Goal: Task Accomplishment & Management: Manage account settings

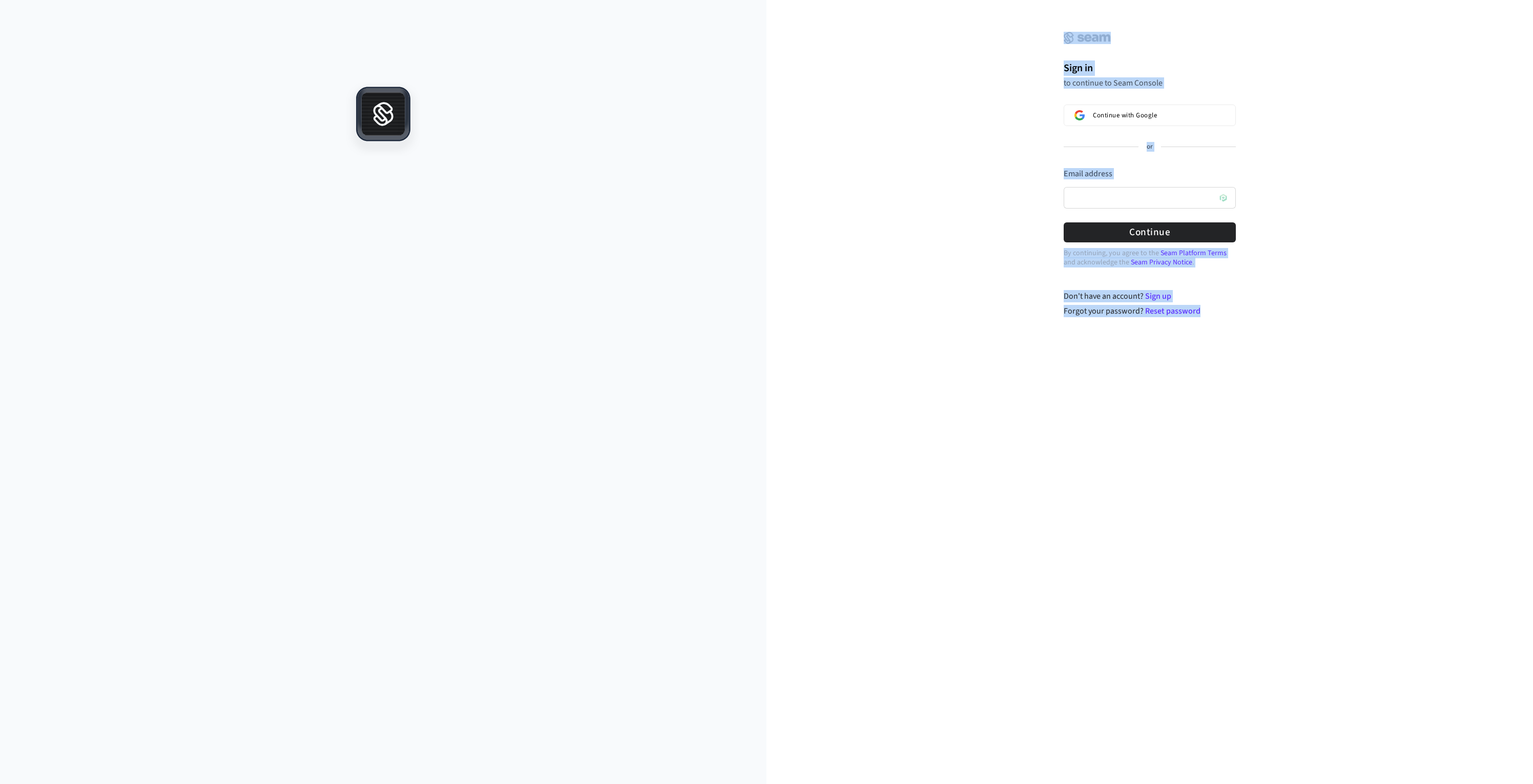
drag, startPoint x: 711, startPoint y: 322, endPoint x: 892, endPoint y: 322, distance: 181.0
click at [892, 322] on div "Sign in to continue to Seam Console Continue with Google or Email address Passw…" at bounding box center [766, 392] width 1533 height 784
click at [1244, 204] on div "Sign in to continue to Seam Console Continue with Google or Email address Passw…" at bounding box center [1149, 135] width 205 height 246
click at [1225, 202] on input "Email address" at bounding box center [1149, 198] width 172 height 22
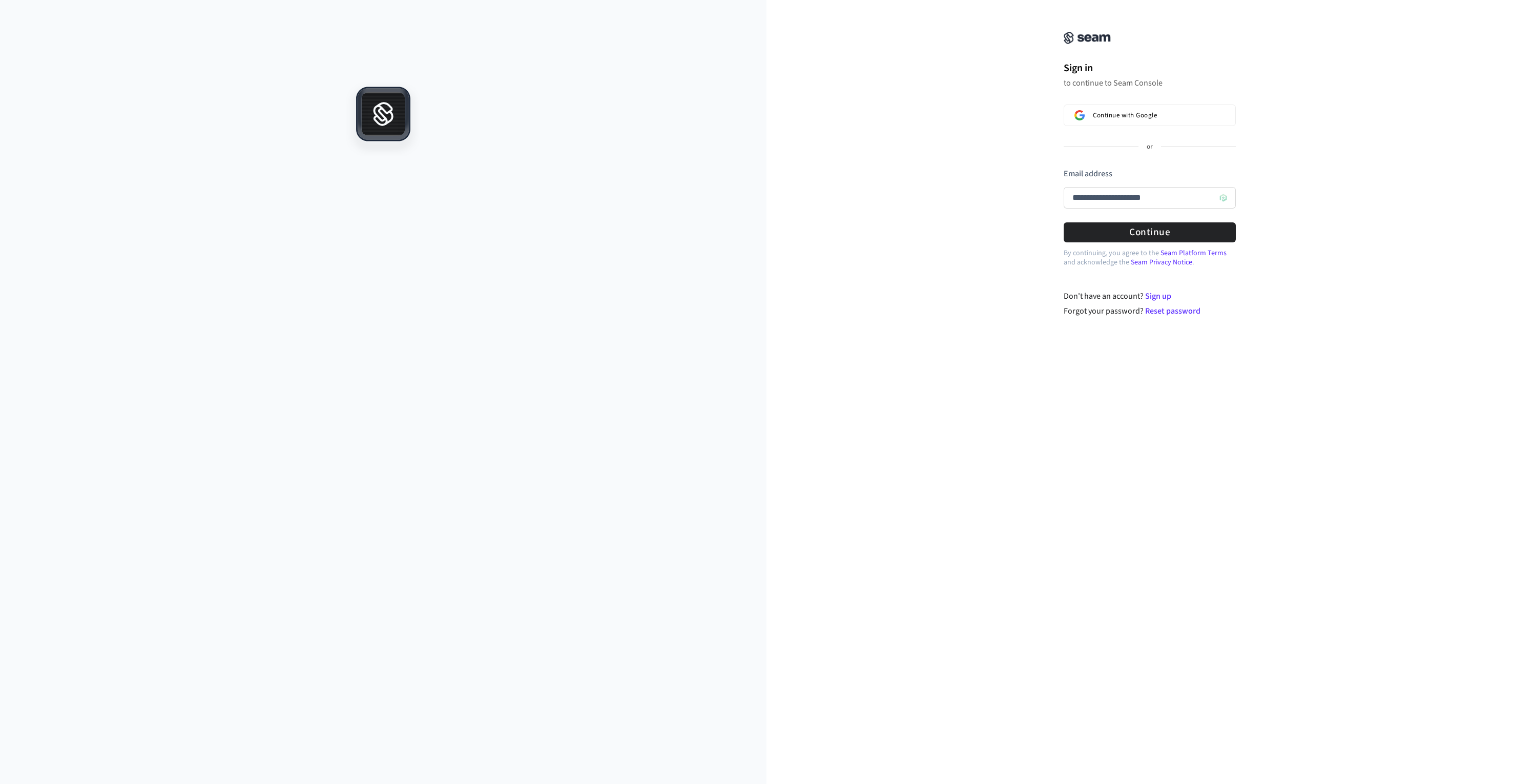
click at [958, 242] on div "**********" at bounding box center [1149, 165] width 766 height 305
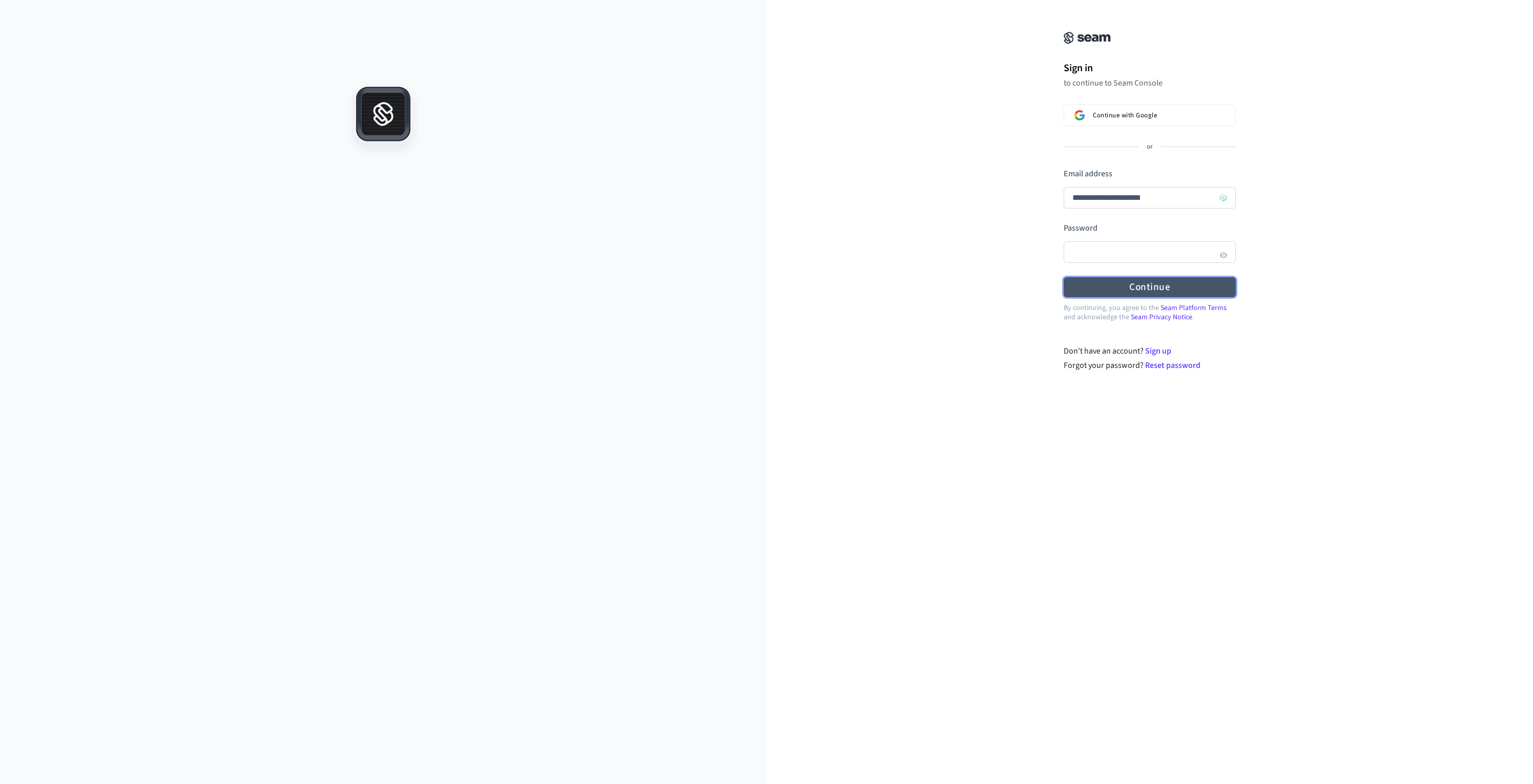
click at [1102, 280] on button "Continue" at bounding box center [1149, 287] width 172 height 20
type input "**********"
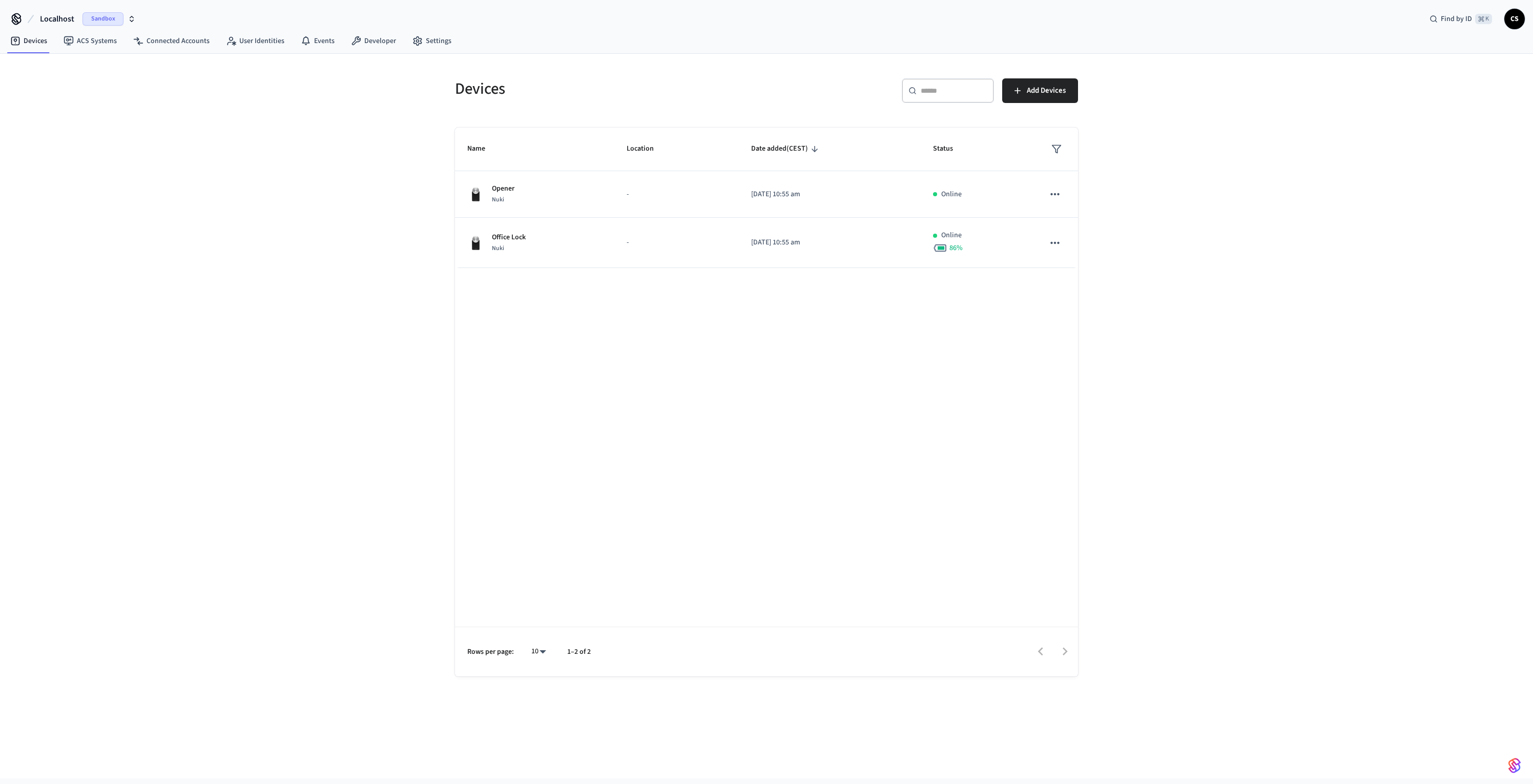
click at [131, 18] on icon "button" at bounding box center [132, 19] width 9 height 9
click at [52, 69] on span "Development" at bounding box center [34, 66] width 42 height 10
click at [185, 41] on link "Connected Accounts" at bounding box center [171, 41] width 93 height 18
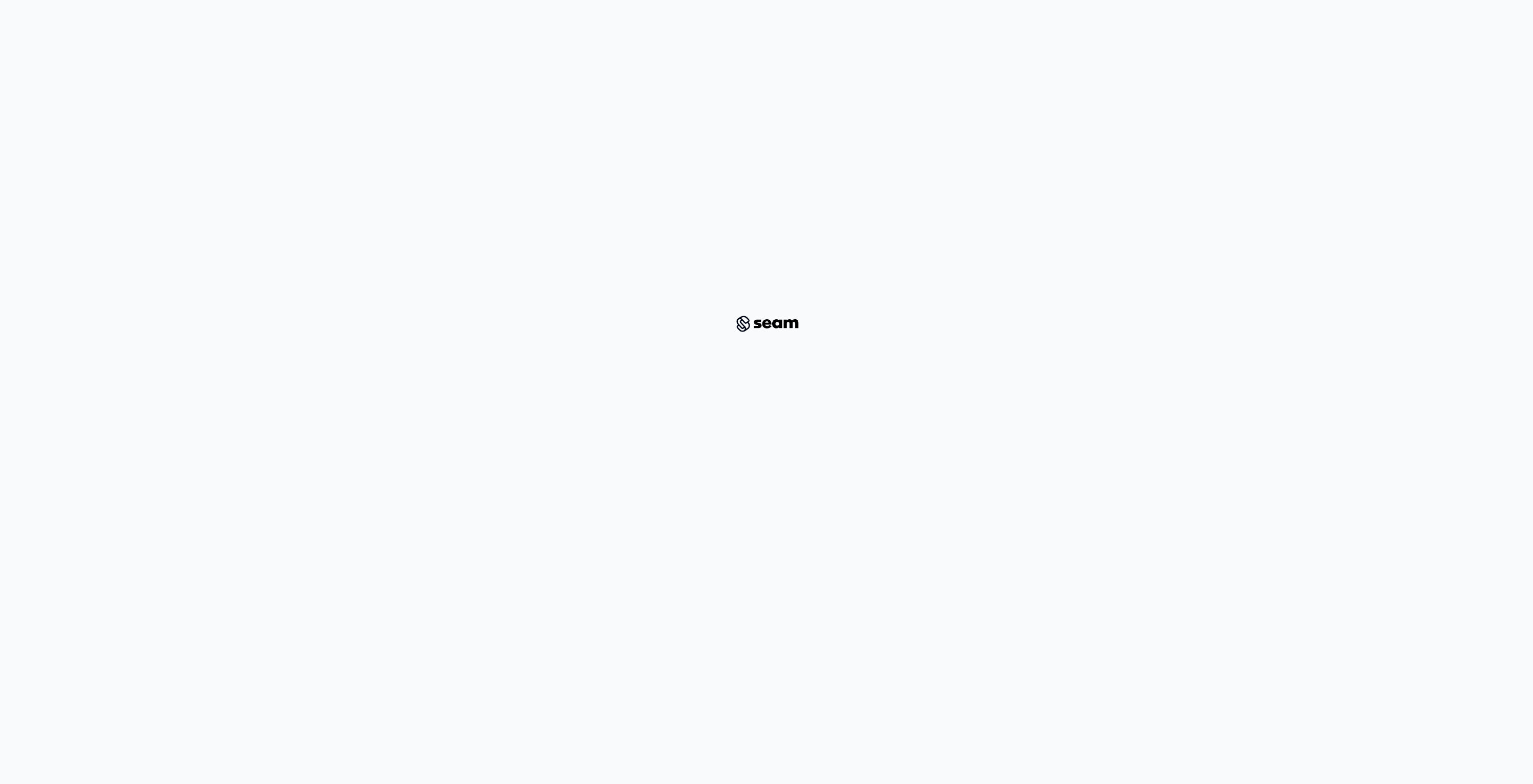
drag, startPoint x: 839, startPoint y: 175, endPoint x: 833, endPoint y: 178, distance: 6.7
click at [833, 178] on div at bounding box center [766, 323] width 1484 height 615
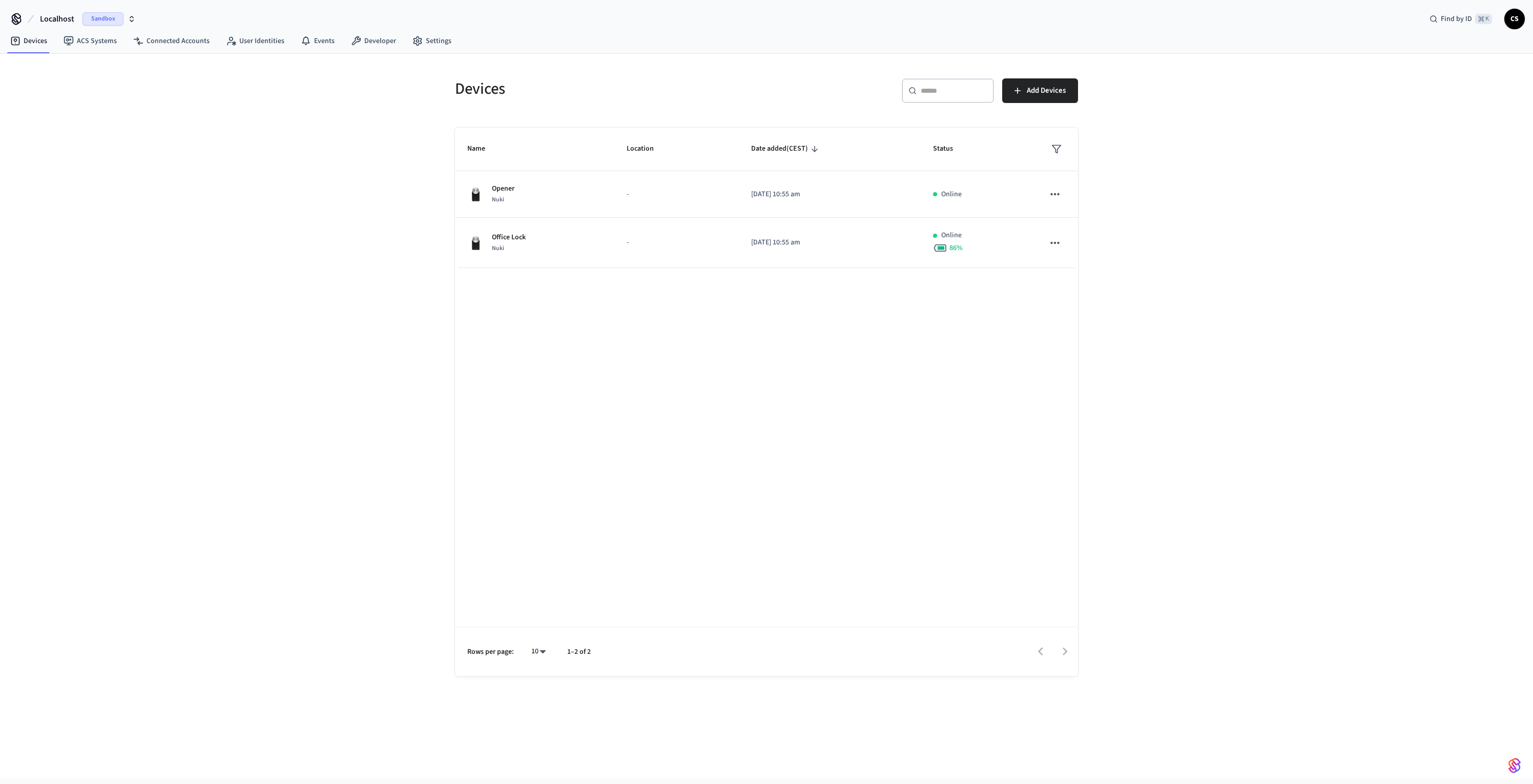
click at [131, 19] on icon "button" at bounding box center [132, 19] width 9 height 9
click at [60, 71] on div "Development Sandbox" at bounding box center [83, 66] width 140 height 13
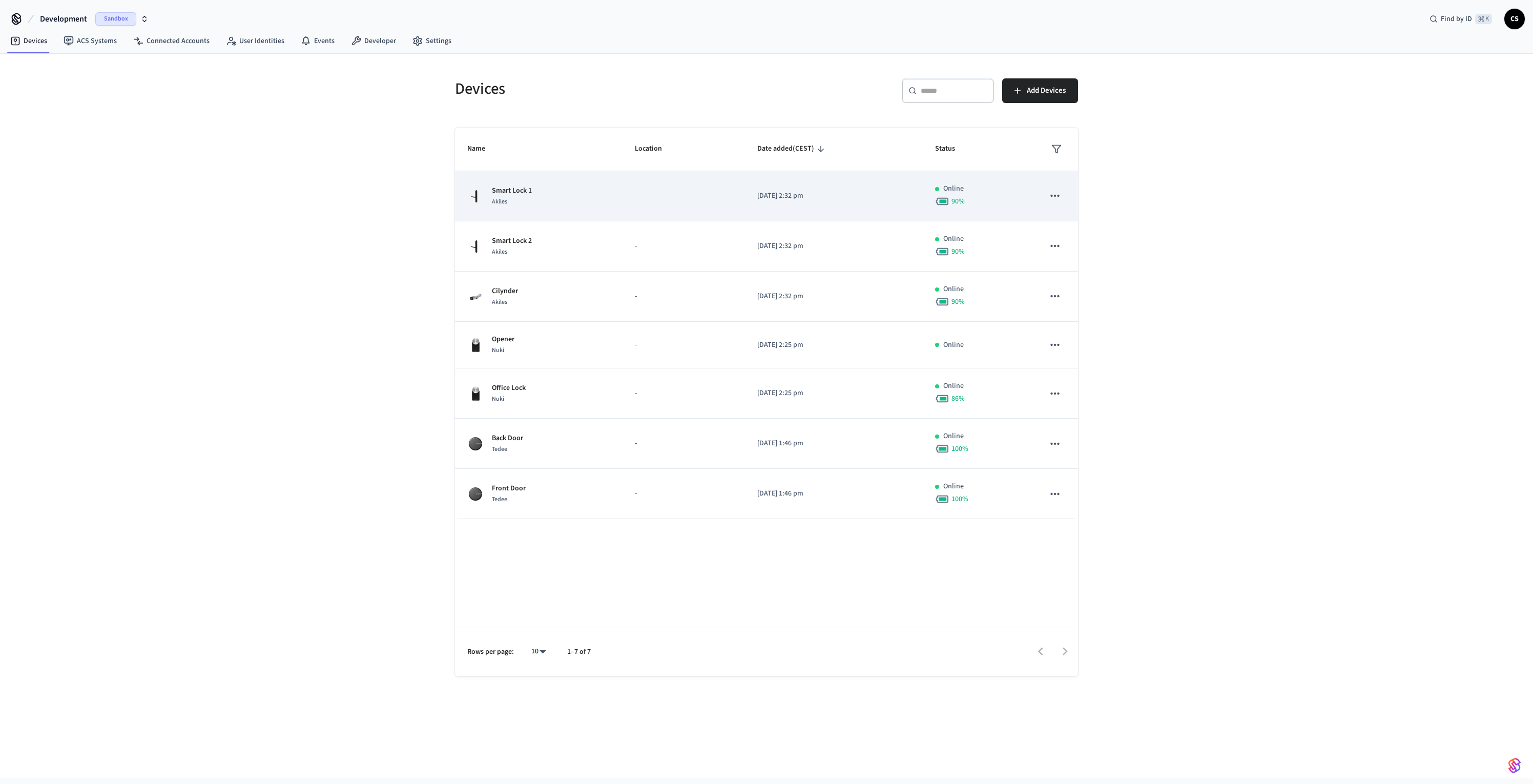
click at [553, 212] on td "Smart Lock 1 Akiles" at bounding box center [539, 196] width 168 height 50
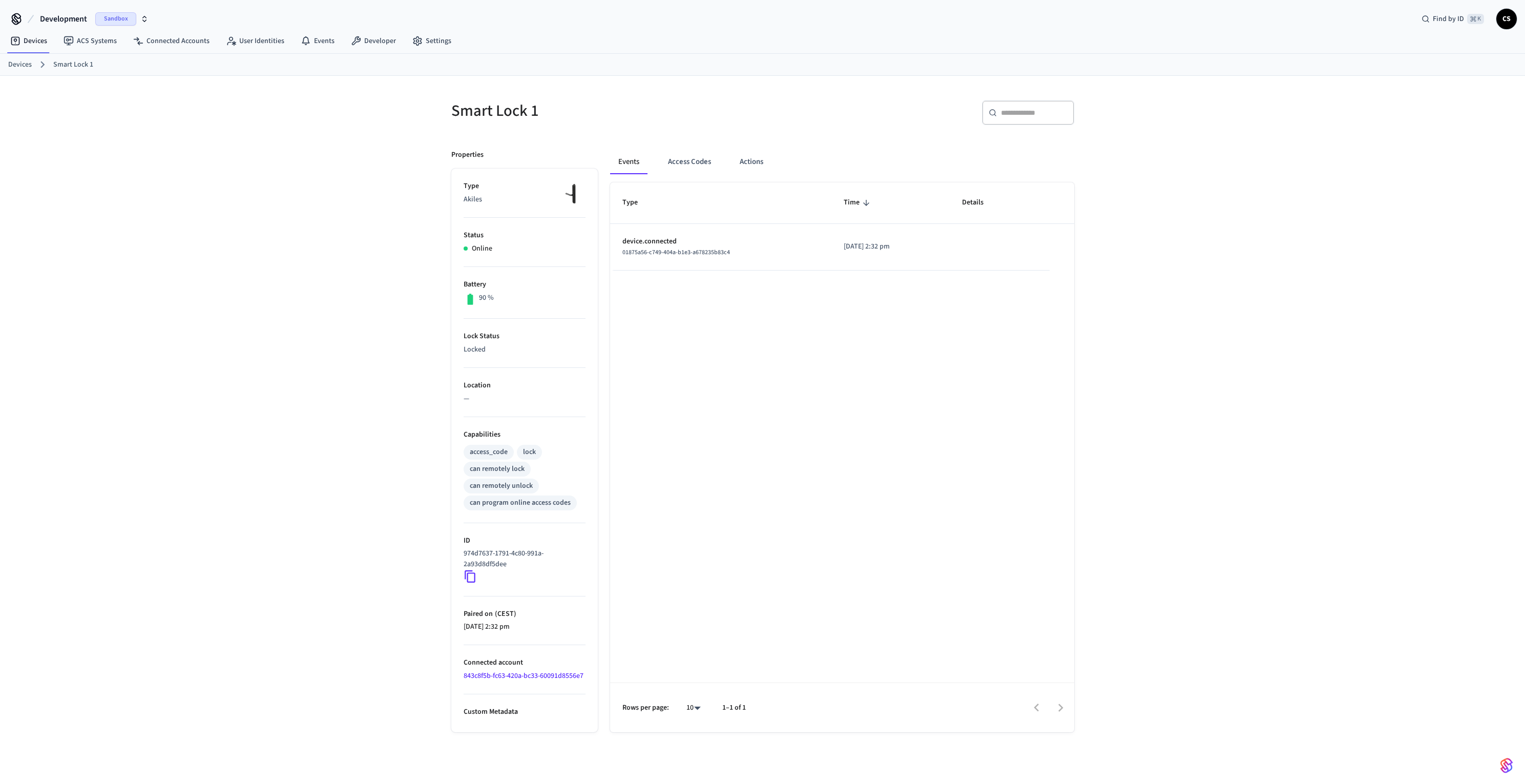
click at [73, 16] on span "Development" at bounding box center [63, 19] width 47 height 12
click at [54, 87] on div "Localhost Sandbox" at bounding box center [83, 86] width 140 height 13
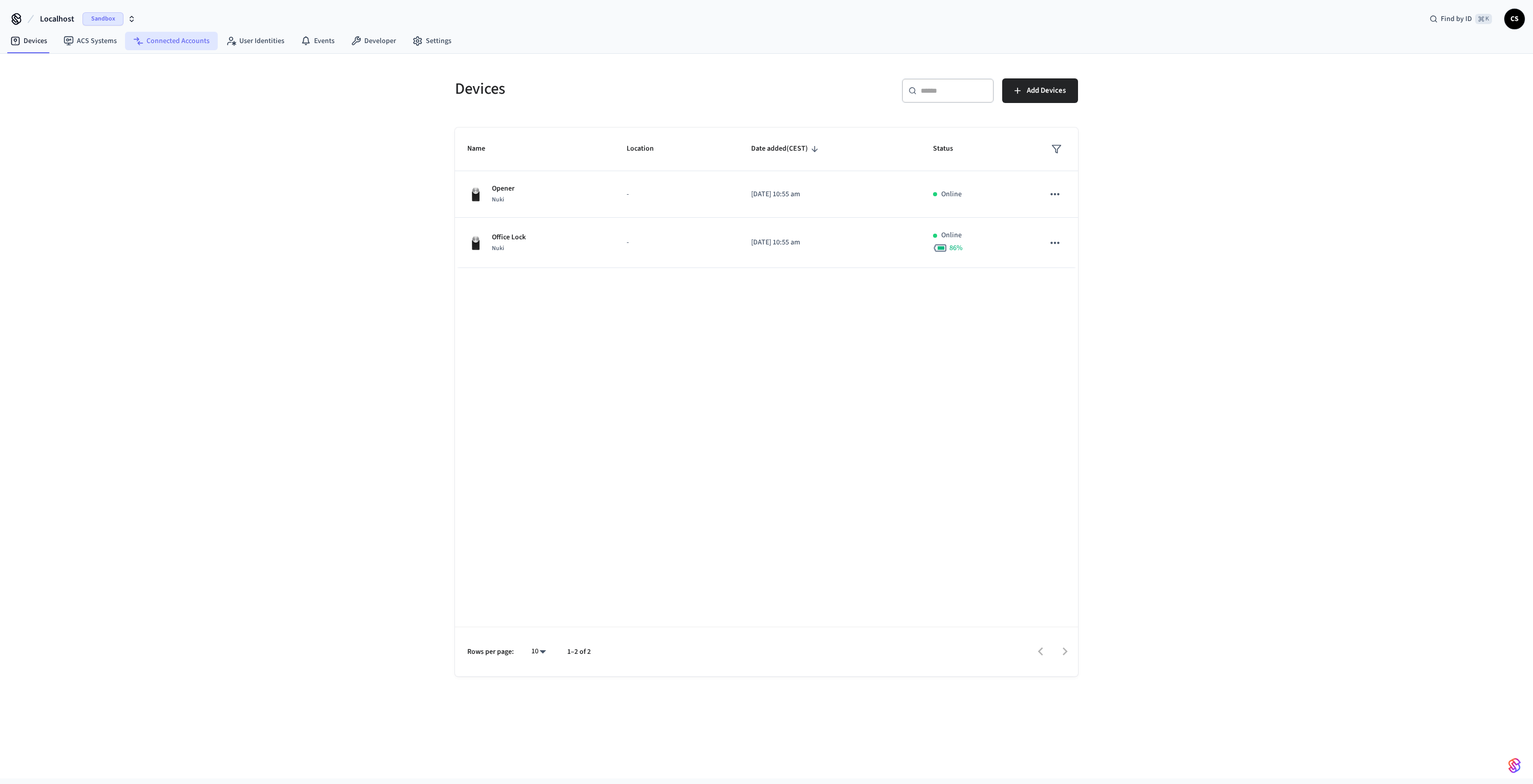
click at [145, 47] on link "Connected Accounts" at bounding box center [171, 41] width 93 height 18
click at [1140, 165] on div "Connected Accounts ​ ​ Connect Account Name Status Date added (CEST) Account ID…" at bounding box center [766, 416] width 1533 height 724
click at [328, 250] on div "Connected Accounts ​ ​ Connect Account Name Status Date added (CEST) Account ID…" at bounding box center [766, 416] width 1533 height 724
click at [38, 18] on button "Localhost Sandbox" at bounding box center [88, 19] width 102 height 22
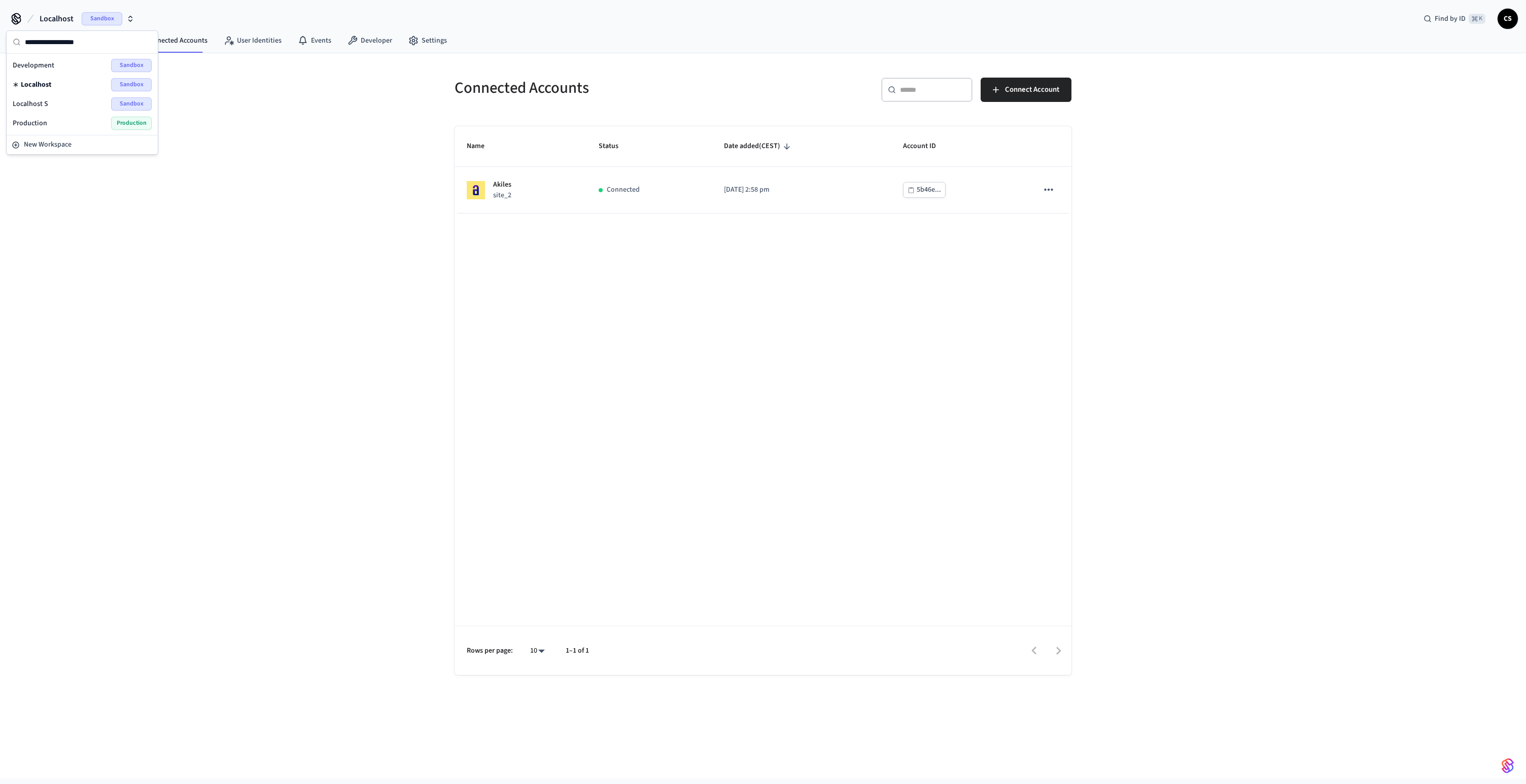
click at [49, 67] on span "Development" at bounding box center [34, 65] width 41 height 10
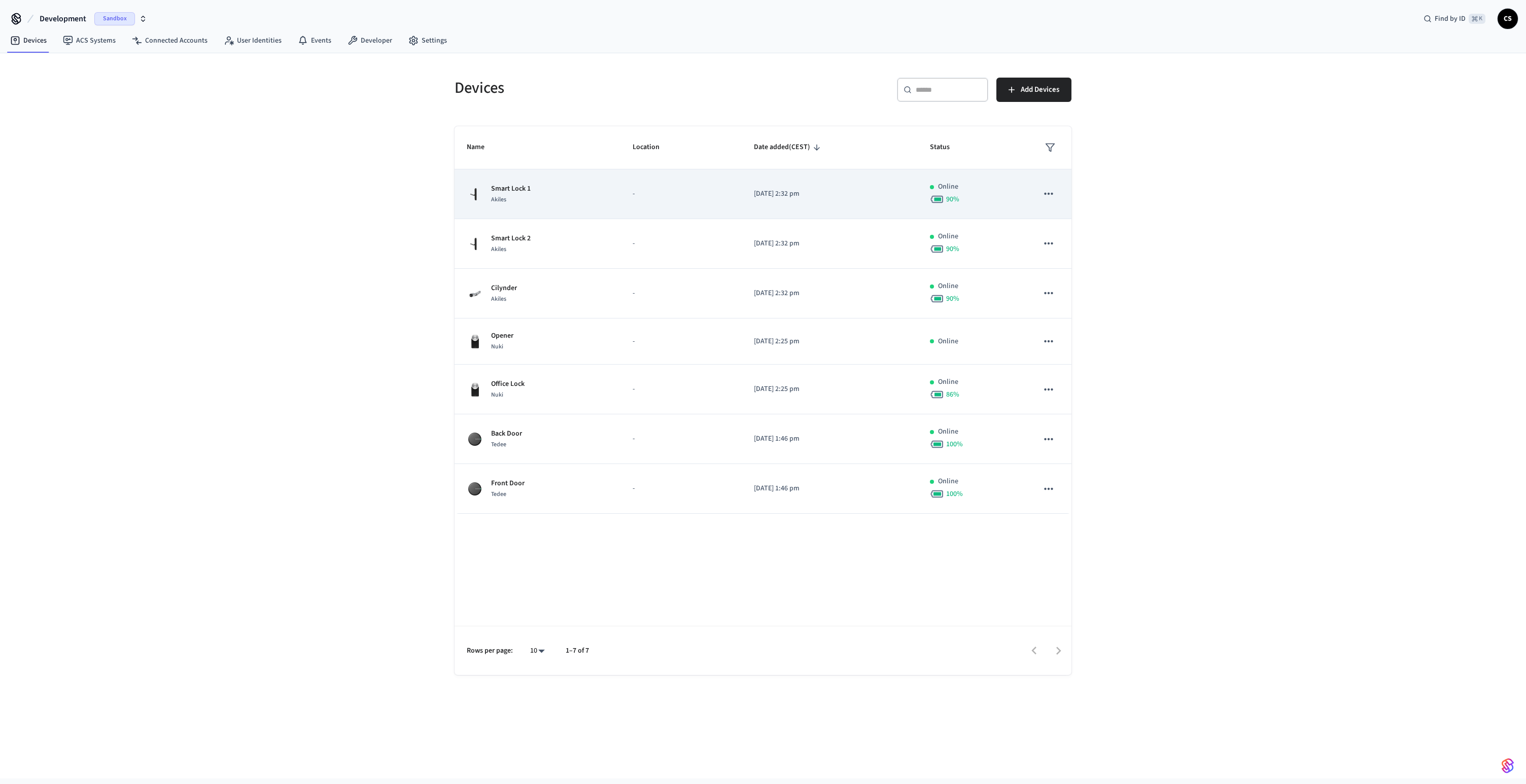
click at [551, 213] on td "Smart Lock 1 Akiles" at bounding box center [537, 194] width 166 height 50
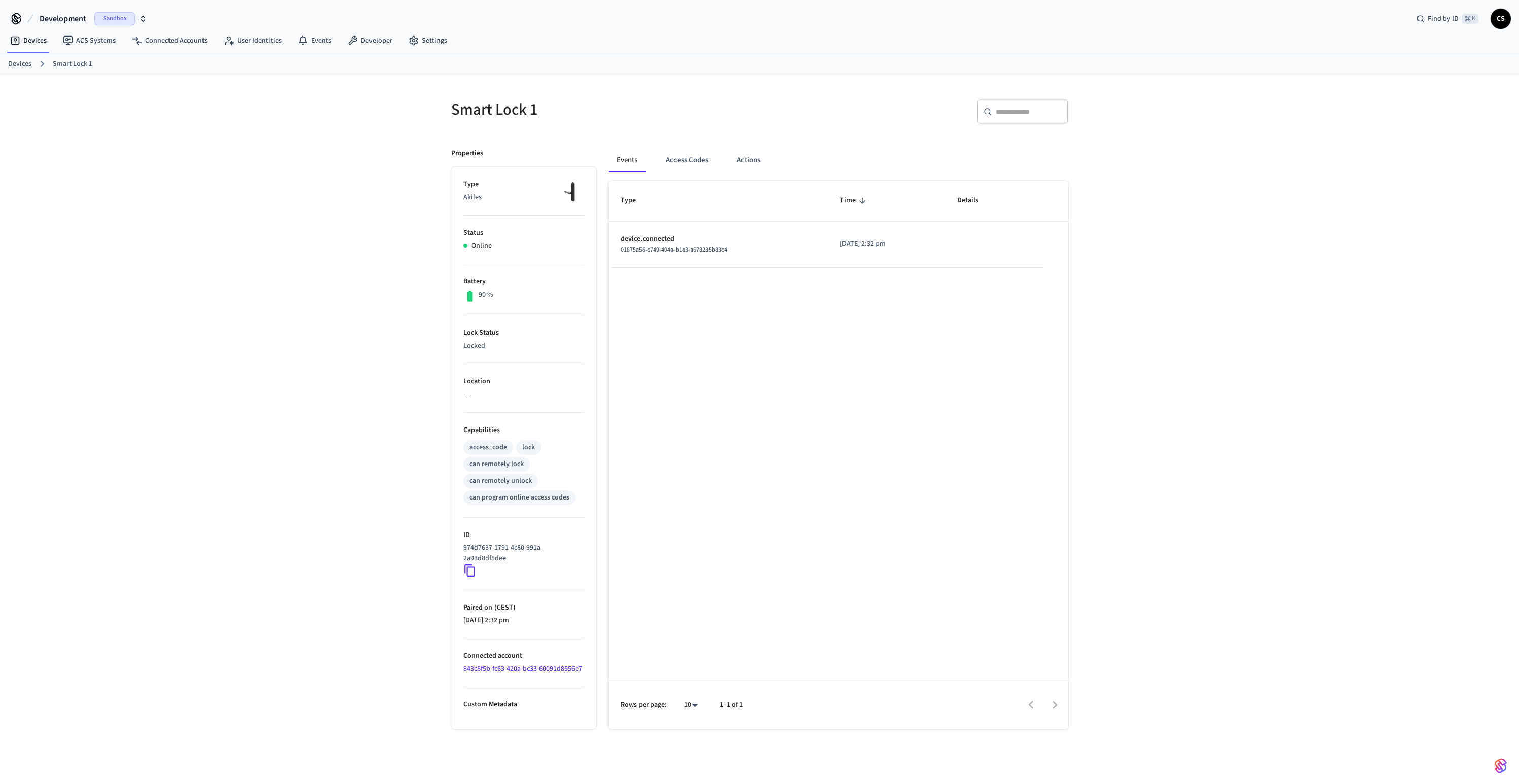
click at [468, 573] on icon at bounding box center [470, 570] width 13 height 13
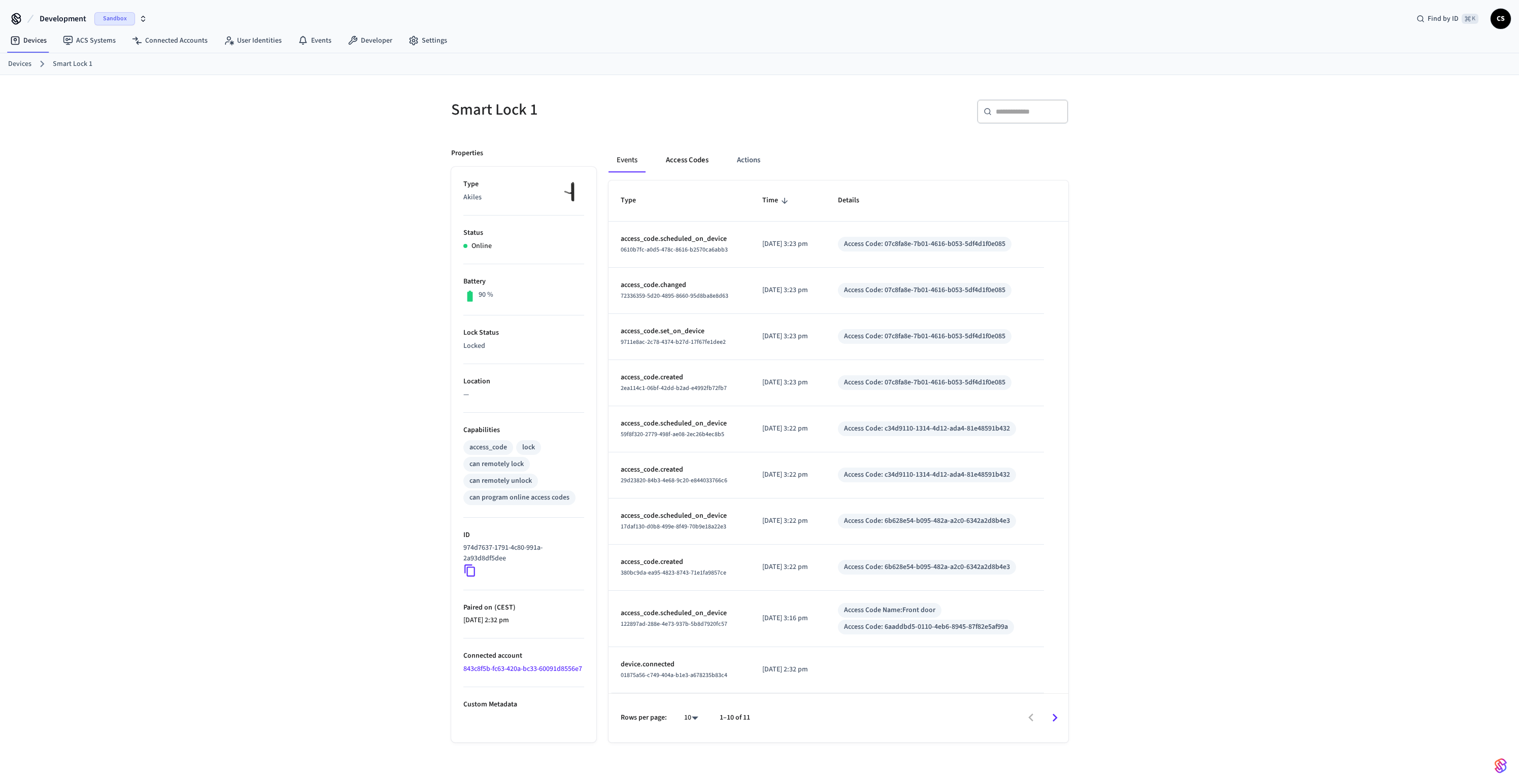
click at [685, 155] on button "Access Codes" at bounding box center [687, 161] width 59 height 25
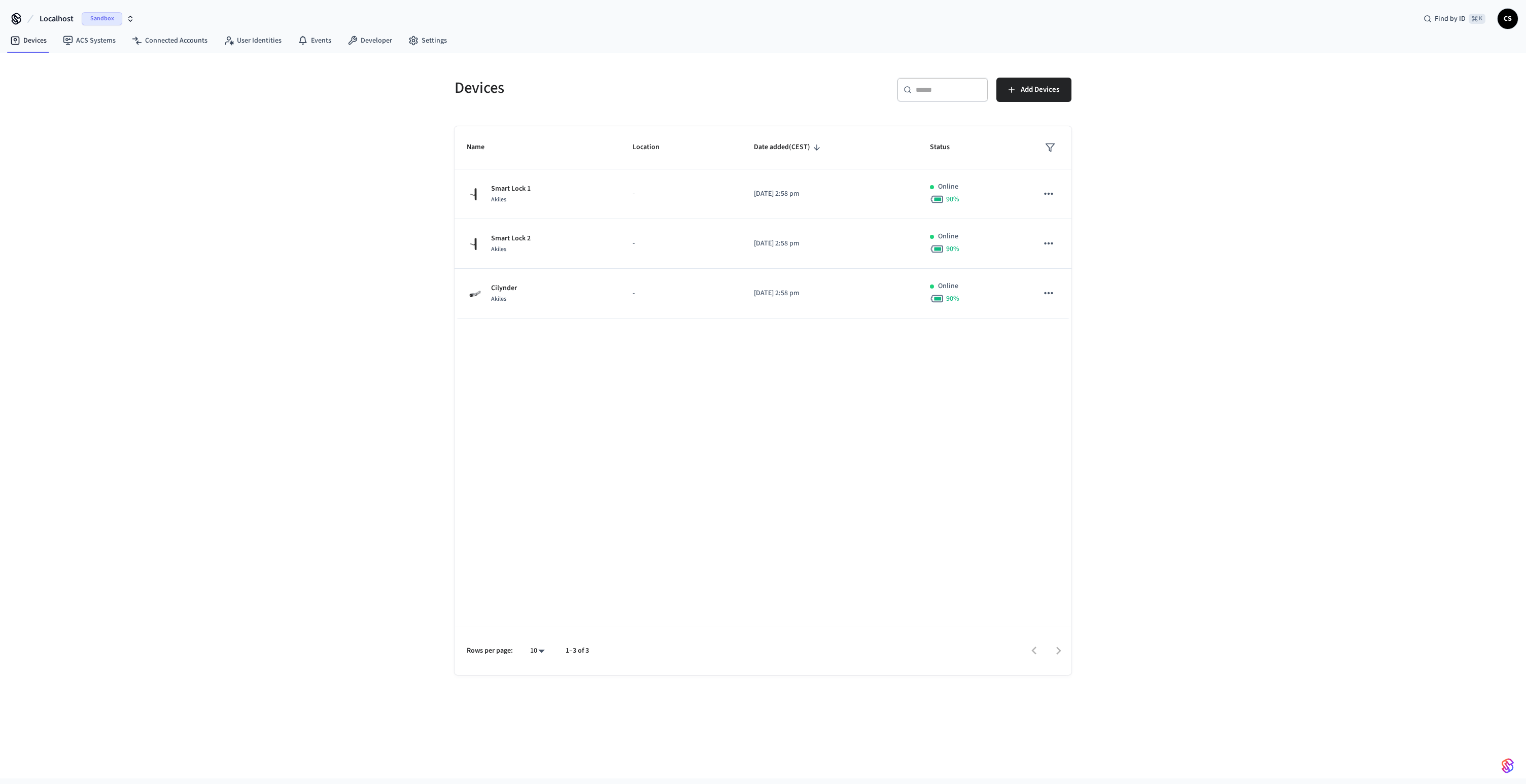
click at [36, 23] on icon at bounding box center [30, 19] width 12 height 12
click at [45, 21] on span "Localhost" at bounding box center [56, 19] width 34 height 12
click at [32, 121] on span "Production" at bounding box center [30, 123] width 34 height 10
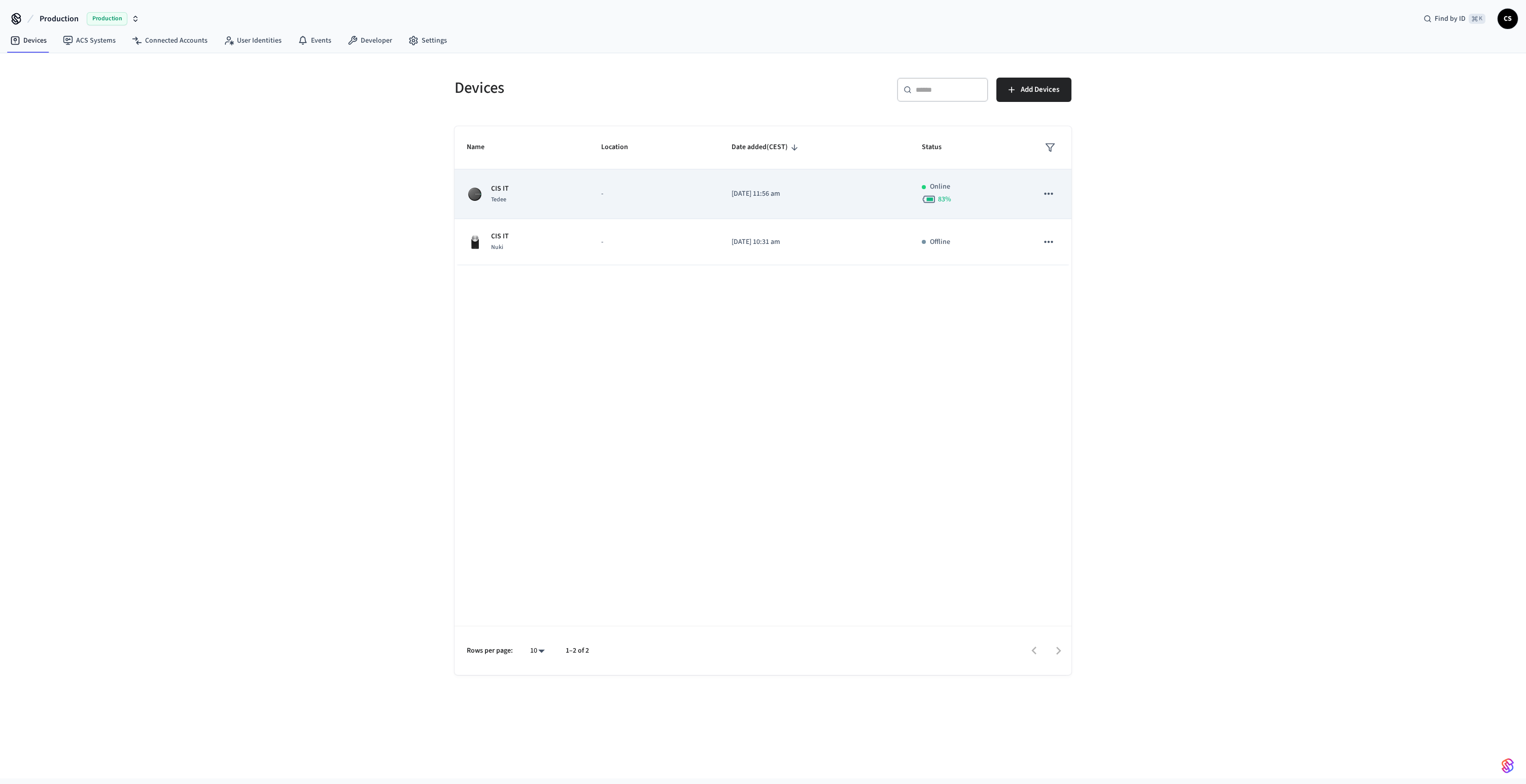
click at [851, 204] on td "2025/08/13 at 11:56 am" at bounding box center [815, 194] width 191 height 50
